Goal: Task Accomplishment & Management: Complete application form

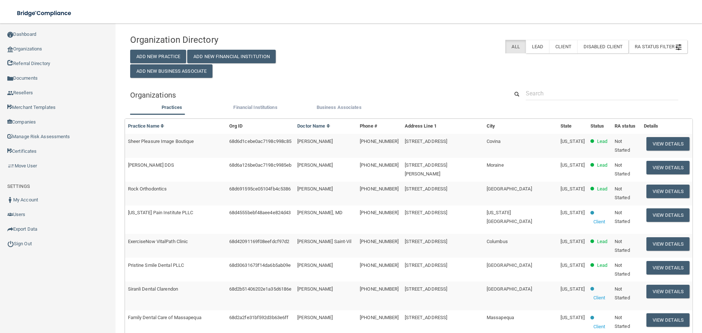
scroll to position [3, 0]
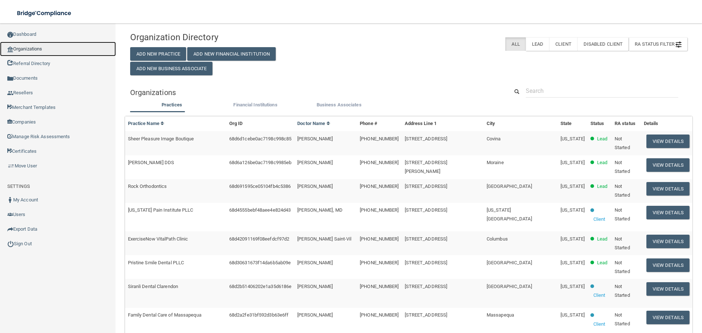
click at [29, 54] on link "Organizations" at bounding box center [58, 49] width 116 height 15
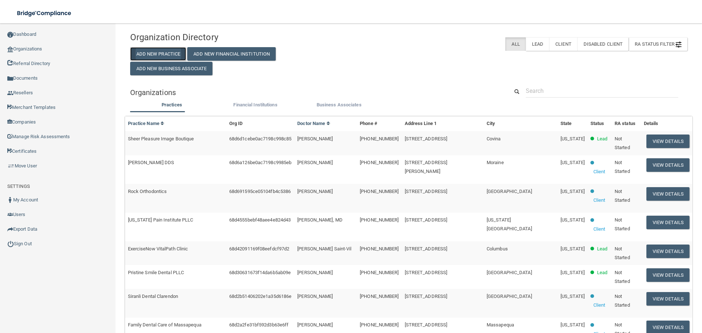
click at [153, 47] on button "Add New Practice" at bounding box center [158, 54] width 56 height 14
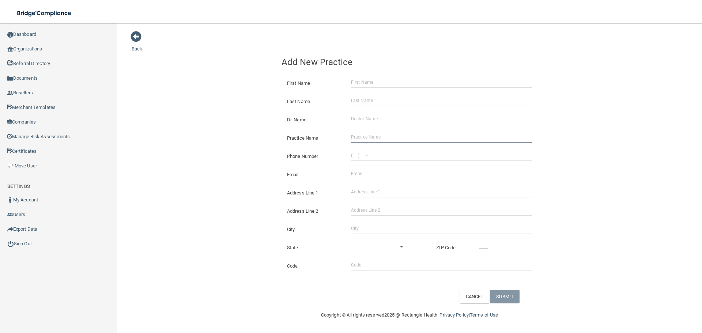
drag, startPoint x: 389, startPoint y: 136, endPoint x: 369, endPoint y: 133, distance: 20.7
click at [389, 136] on input "Practice Name" at bounding box center [441, 137] width 181 height 11
paste input "Clearsight Eyecare LLC"
type input "Clearsight Eyecare LLC"
drag, startPoint x: 248, startPoint y: 129, endPoint x: 69, endPoint y: 189, distance: 188.7
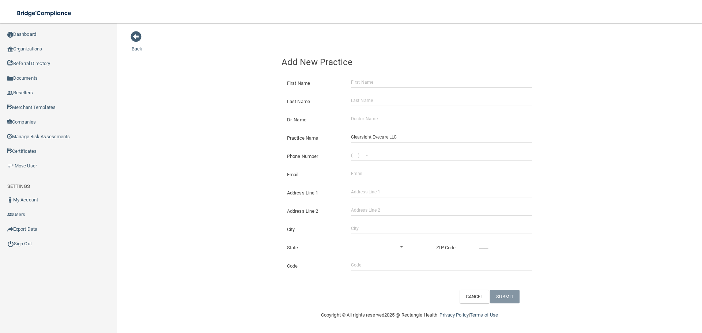
click at [248, 129] on div "Back Add New Practice First Name Last Name Dr. Name Practice Name Clearsight Ey…" at bounding box center [410, 167] width 556 height 273
drag, startPoint x: 390, startPoint y: 157, endPoint x: 17, endPoint y: 124, distance: 374.8
click at [390, 157] on input "(___) ___-____" at bounding box center [441, 155] width 181 height 11
paste input "276) 385-1940"
type input "[PHONE_NUMBER]"
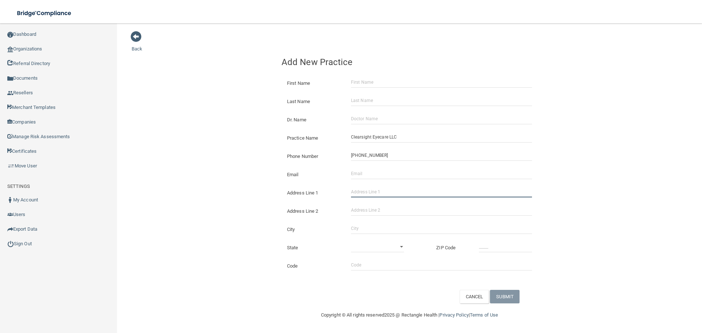
drag, startPoint x: 412, startPoint y: 190, endPoint x: 405, endPoint y: 197, distance: 10.1
click at [412, 190] on input "Address Line 1" at bounding box center [441, 191] width 181 height 11
paste input "[STREET_ADDRESS][PERSON_NAME]"
type input "[STREET_ADDRESS][PERSON_NAME]"
click at [376, 226] on input "City" at bounding box center [441, 228] width 181 height 11
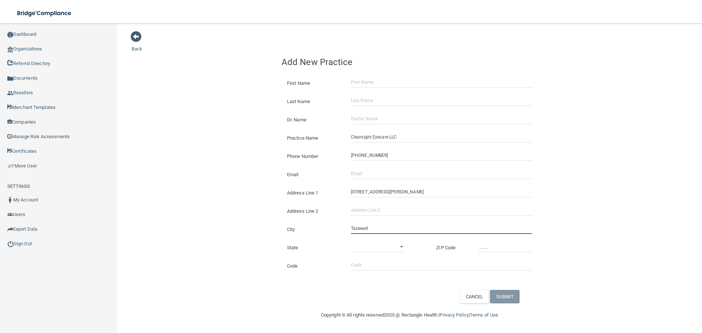
type input "Tazewell"
click at [373, 246] on select "[US_STATE] [US_STATE] [US_STATE] [US_STATE] [US_STATE] [US_STATE] [US_STATE] [U…" at bounding box center [377, 246] width 53 height 11
select select "46"
click at [351, 241] on select "[US_STATE] [US_STATE] [US_STATE] [US_STATE] [US_STATE] [US_STATE] [US_STATE] [U…" at bounding box center [377, 246] width 53 height 11
click at [542, 241] on div "State [US_STATE] [US_STATE] [US_STATE] [US_STATE] [US_STATE] [US_STATE] [US_STA…" at bounding box center [409, 245] width 267 height 18
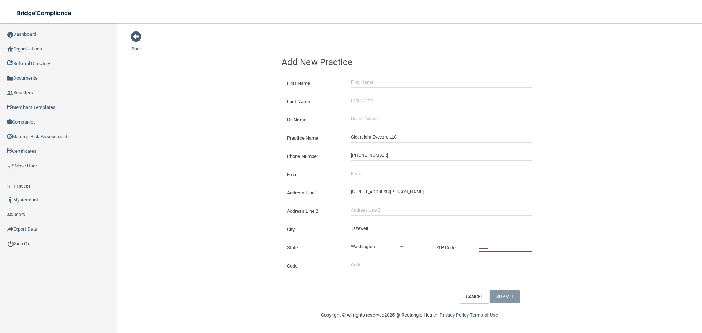
click at [507, 242] on input "_____" at bounding box center [505, 246] width 53 height 11
type input "24651"
click at [228, 192] on div "Back Add New Practice First Name Last Name Dr. Name Practice Name Clearsight Ey…" at bounding box center [410, 167] width 556 height 273
click at [366, 170] on input "Email" at bounding box center [441, 173] width 181 height 11
paste input "[PERSON_NAME][EMAIL_ADDRESS][DOMAIN_NAME]"
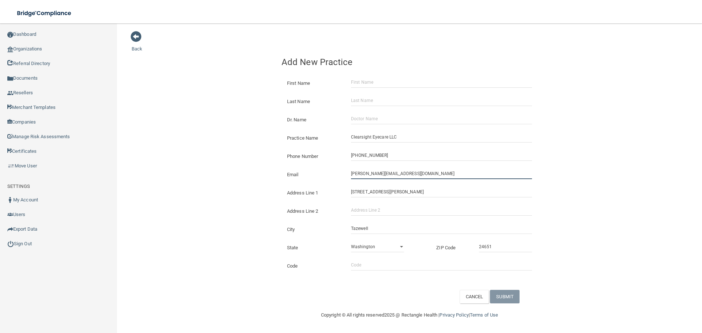
type input "[PERSON_NAME][EMAIL_ADDRESS][DOMAIN_NAME]"
click at [204, 147] on div "Back Add New Practice First Name Last Name Dr. Name Practice Name Clearsight Ey…" at bounding box center [410, 167] width 556 height 273
click at [355, 117] on input "Dr. Name" at bounding box center [441, 118] width 181 height 11
paste input "[PERSON_NAME]"
click at [371, 120] on input "[PERSON_NAME]" at bounding box center [441, 118] width 181 height 11
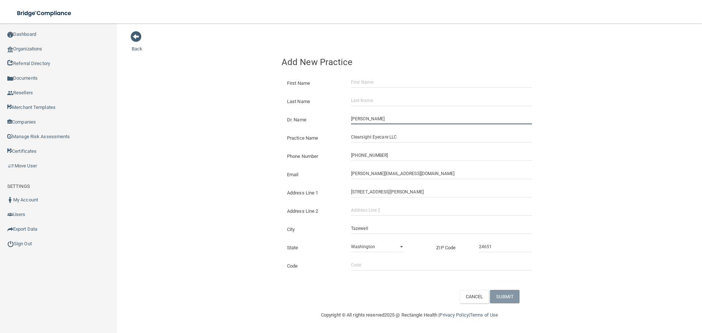
click at [365, 119] on input "[PERSON_NAME]" at bounding box center [441, 118] width 181 height 11
click at [359, 121] on input "[PERSON_NAME]" at bounding box center [441, 118] width 181 height 11
click at [363, 120] on input "[PERSON_NAME]" at bounding box center [441, 118] width 181 height 11
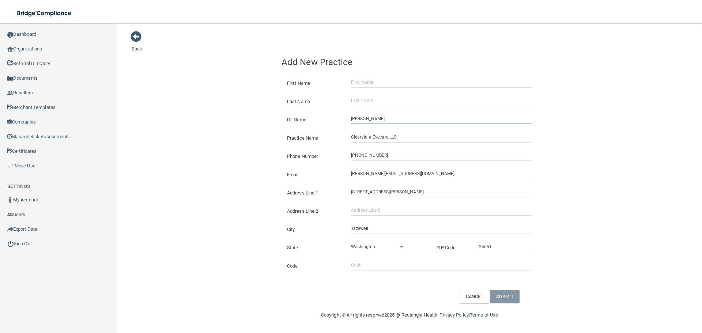
click at [361, 120] on input "[PERSON_NAME]" at bounding box center [441, 118] width 181 height 11
type input "[PERSON_NAME]"
click at [372, 78] on input "First Name" at bounding box center [441, 82] width 181 height 11
paste input "Amber"
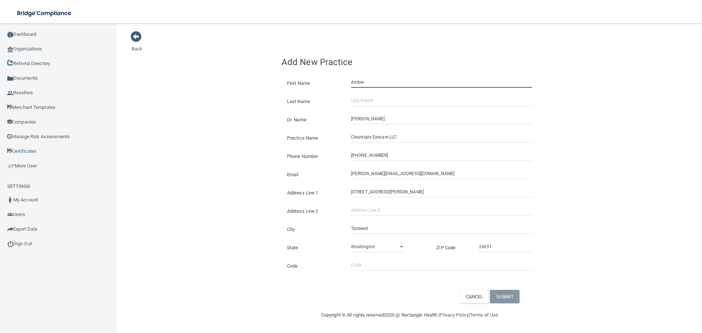
type input "Amber"
click at [384, 117] on input "[PERSON_NAME]" at bounding box center [441, 118] width 181 height 11
click at [371, 100] on input "Last Name" at bounding box center [441, 100] width 181 height 11
paste input "[PERSON_NAME]"
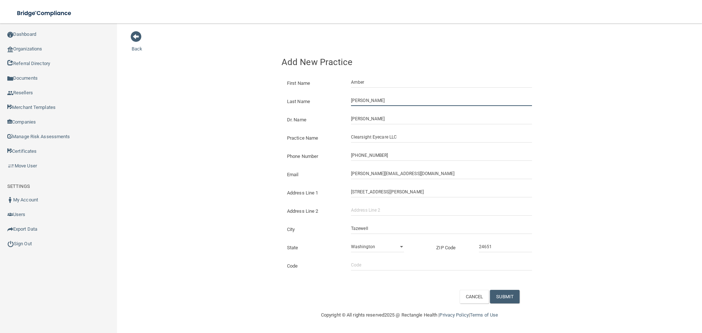
type input "[PERSON_NAME]"
click at [645, 234] on div "Back Add New Practice First Name [PERSON_NAME] Last Name [PERSON_NAME] Dr. Name…" at bounding box center [410, 167] width 556 height 273
click at [512, 297] on button "SUBMIT" at bounding box center [505, 297] width 30 height 14
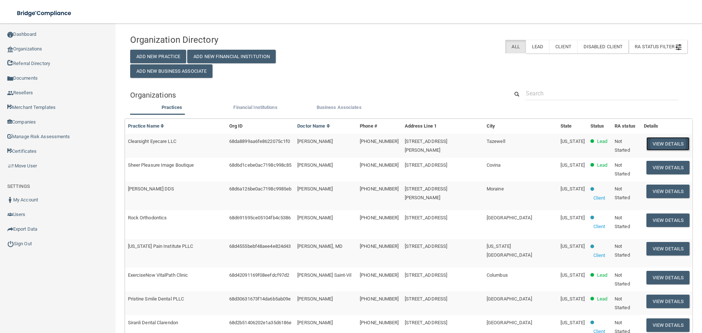
click at [658, 142] on button "View Details" at bounding box center [667, 144] width 43 height 14
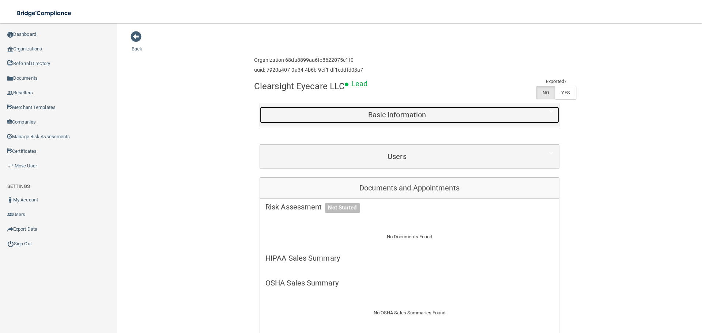
click at [327, 108] on div "Basic Information" at bounding box center [397, 115] width 274 height 16
